Goal: Use online tool/utility: Use online tool/utility

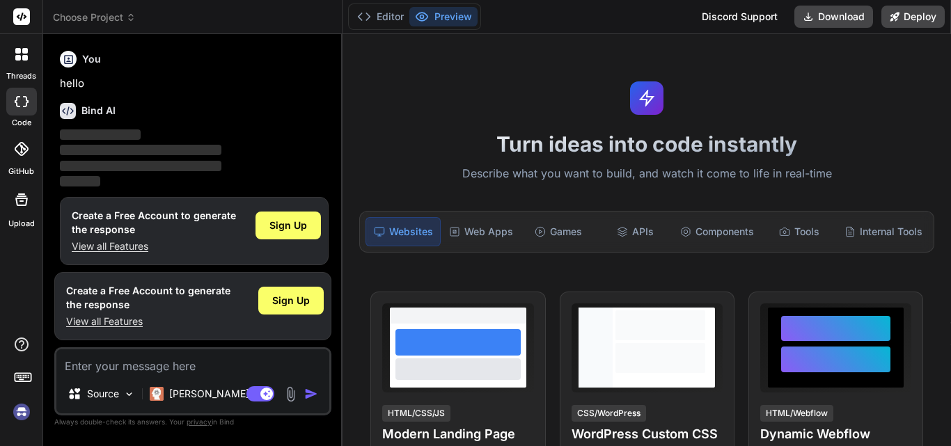
type textarea "x"
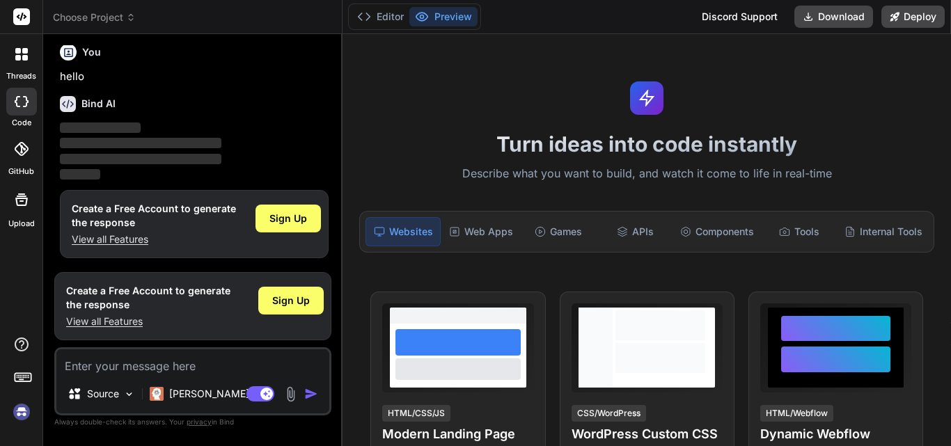
click at [109, 364] on textarea at bounding box center [192, 362] width 273 height 25
paste textarea "1) ractice Before Insert and After Insert trigger event. 2) Practice Before Upd…"
type textarea "1) ractice Before Insert and After Insert trigger event. 2) Practice Before Upd…"
type textarea "x"
type textarea "1) ractice Before Insert and After Insert trigger event. 2) Practice Before Upd…"
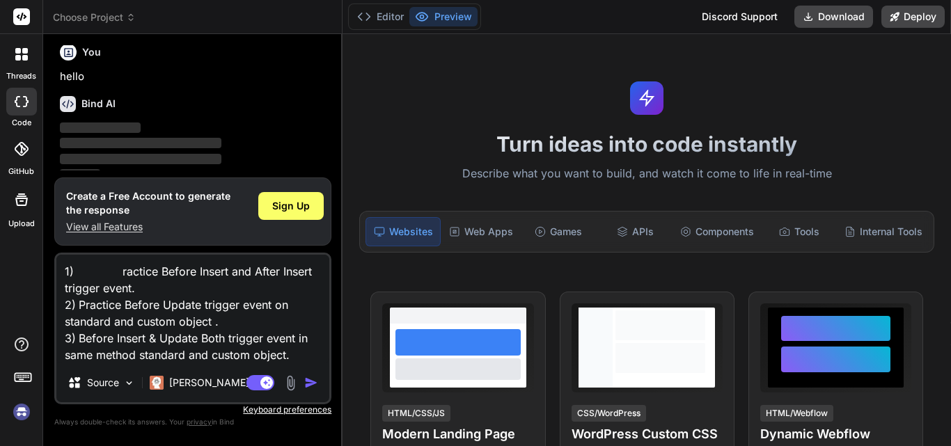
click at [311, 379] on img "button" at bounding box center [311, 383] width 14 height 14
click at [311, 383] on img "button" at bounding box center [311, 383] width 14 height 14
click at [311, 384] on img "button" at bounding box center [311, 383] width 14 height 14
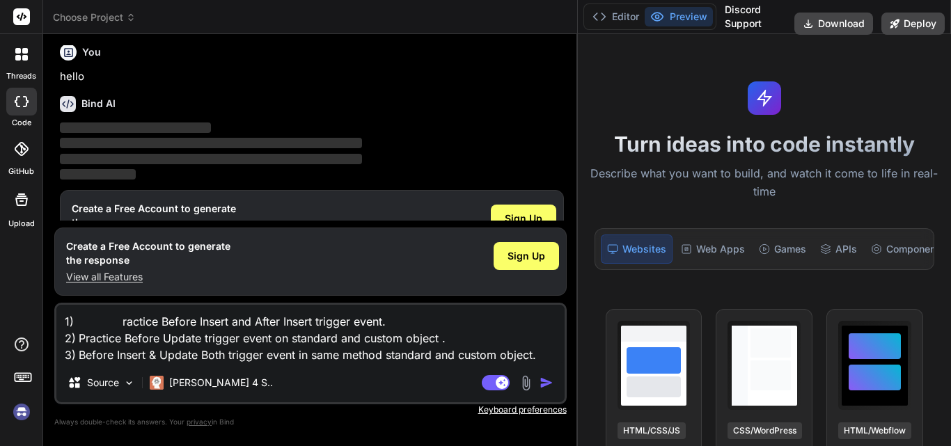
type textarea "x"
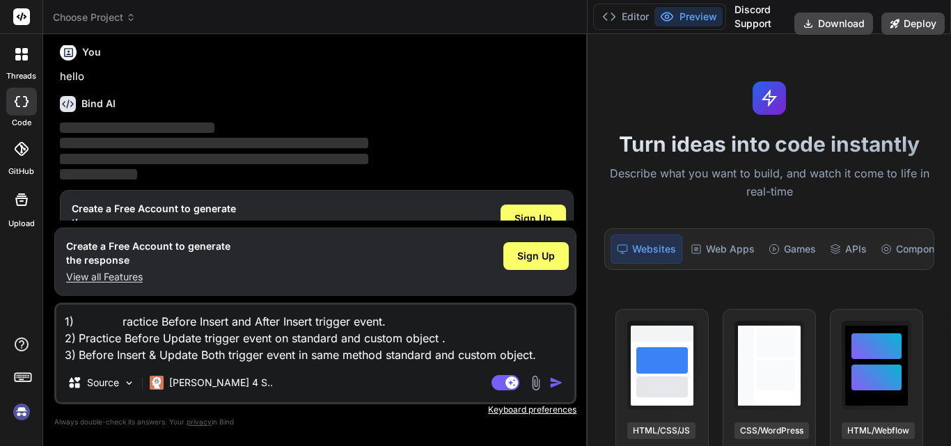
drag, startPoint x: 343, startPoint y: 112, endPoint x: 904, endPoint y: 125, distance: 561.4
click at [904, 125] on div "Choose Project Created with Pixso. Bind AI Web Search Created with Pixso. Code …" at bounding box center [497, 223] width 908 height 446
drag, startPoint x: 588, startPoint y: 153, endPoint x: 791, endPoint y: 126, distance: 205.1
click at [791, 126] on div "Choose Project Created with Pixso. Bind AI Web Search Created with Pixso. Code …" at bounding box center [497, 223] width 908 height 446
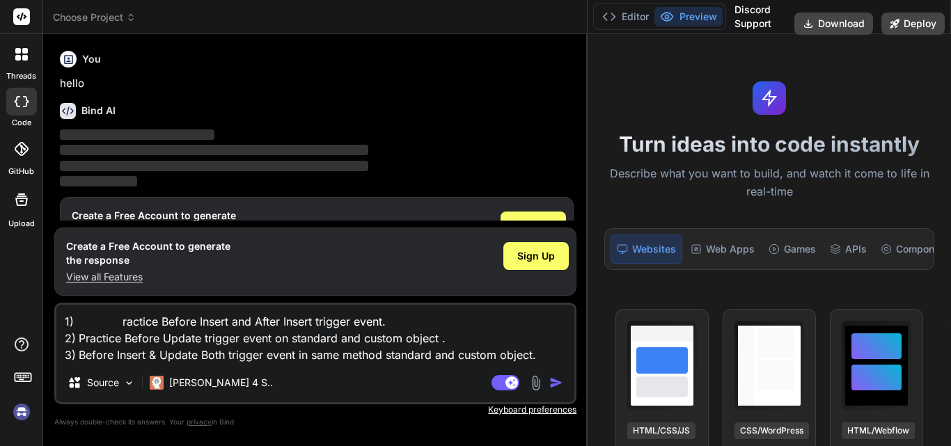
scroll to position [52, 0]
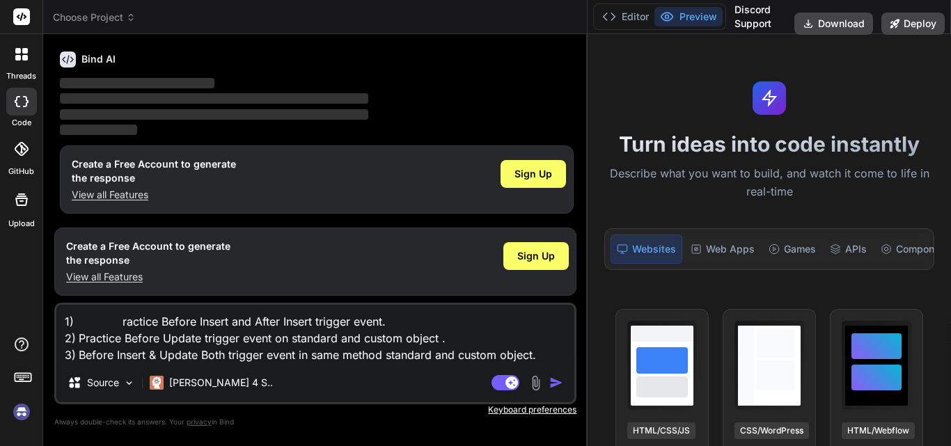
click at [557, 384] on img "button" at bounding box center [556, 383] width 14 height 14
click at [558, 378] on img "button" at bounding box center [556, 383] width 14 height 14
click at [542, 355] on textarea "1) ractice Before Insert and After Insert trigger event. 2) Practice Before Upd…" at bounding box center [315, 334] width 518 height 58
click at [553, 382] on img "button" at bounding box center [556, 383] width 14 height 14
